Goal: Find specific page/section: Find specific page/section

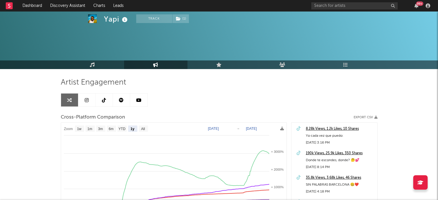
select select "1y"
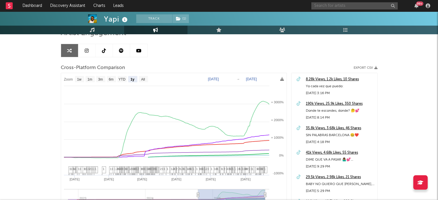
click at [344, 6] on input "text" at bounding box center [354, 5] width 86 height 7
type input "yyy891"
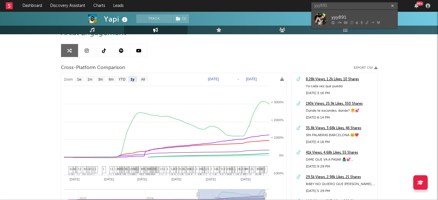
click at [337, 17] on div "yyy891" at bounding box center [362, 17] width 63 height 7
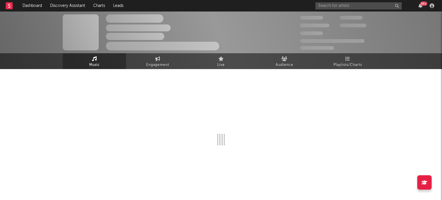
select select "6m"
